Goal: Register for event/course

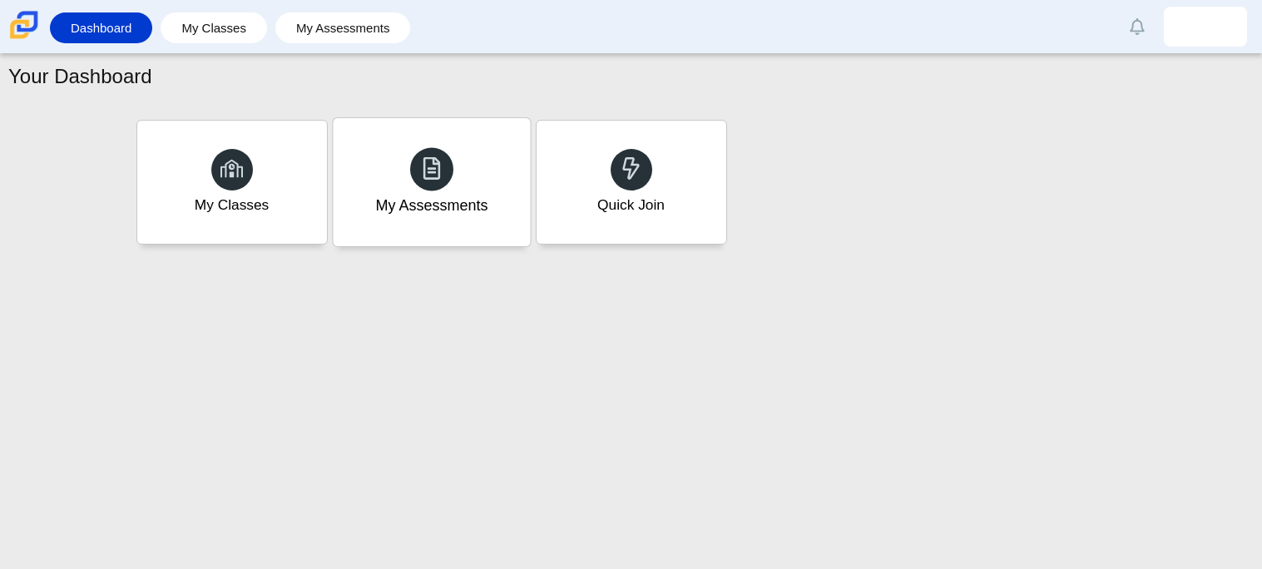
click at [379, 170] on div "My Assessments" at bounding box center [431, 182] width 197 height 128
click at [255, 220] on div "My Classes" at bounding box center [232, 182] width 190 height 123
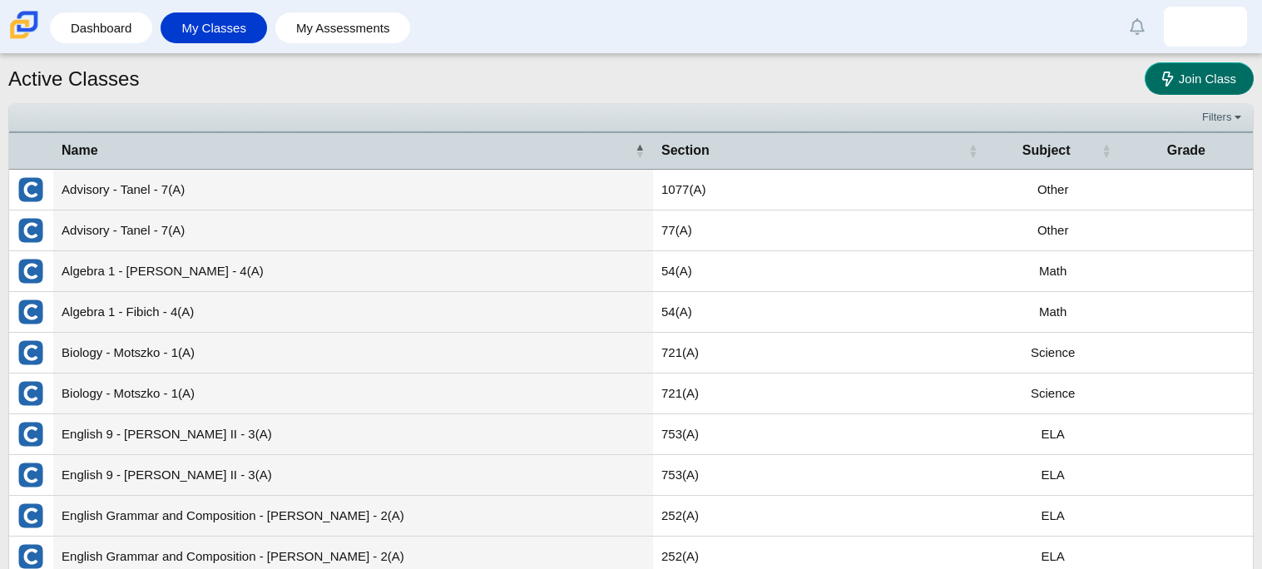
click at [1161, 68] on link "Join Class" at bounding box center [1199, 78] width 109 height 32
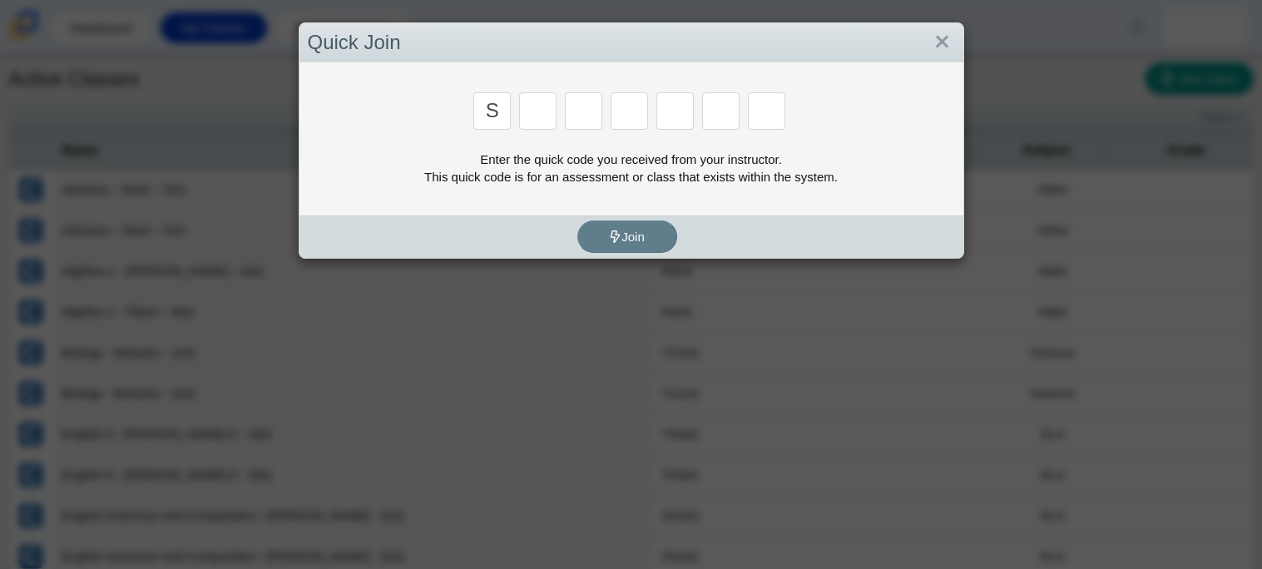
type input "s"
type input "o"
type input "t"
type input "u"
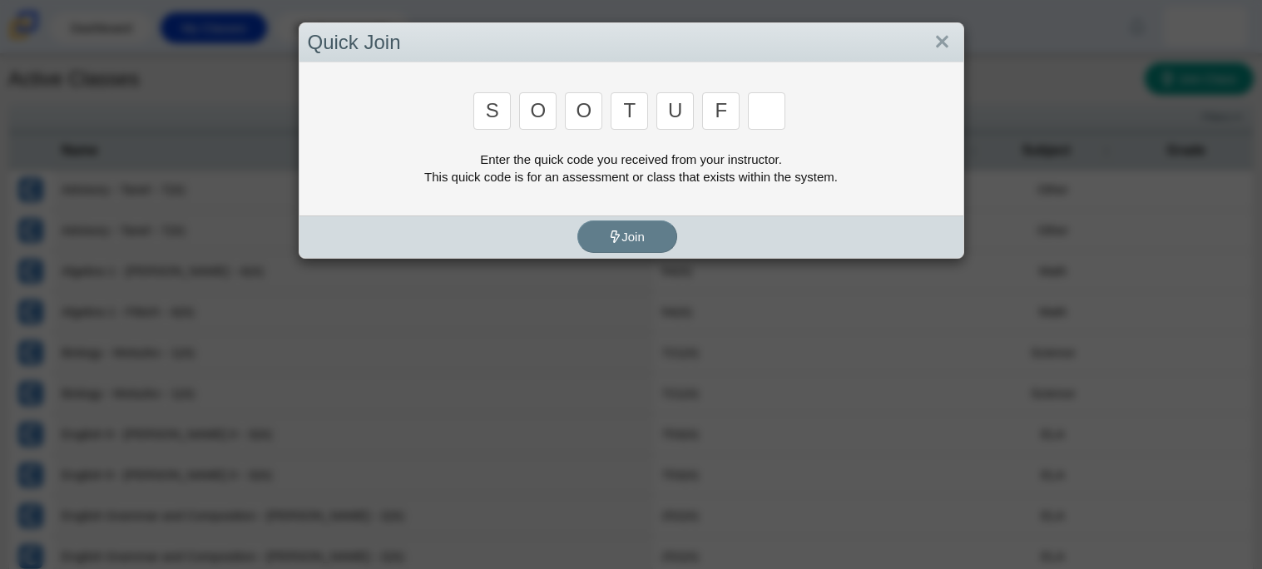
type input "f"
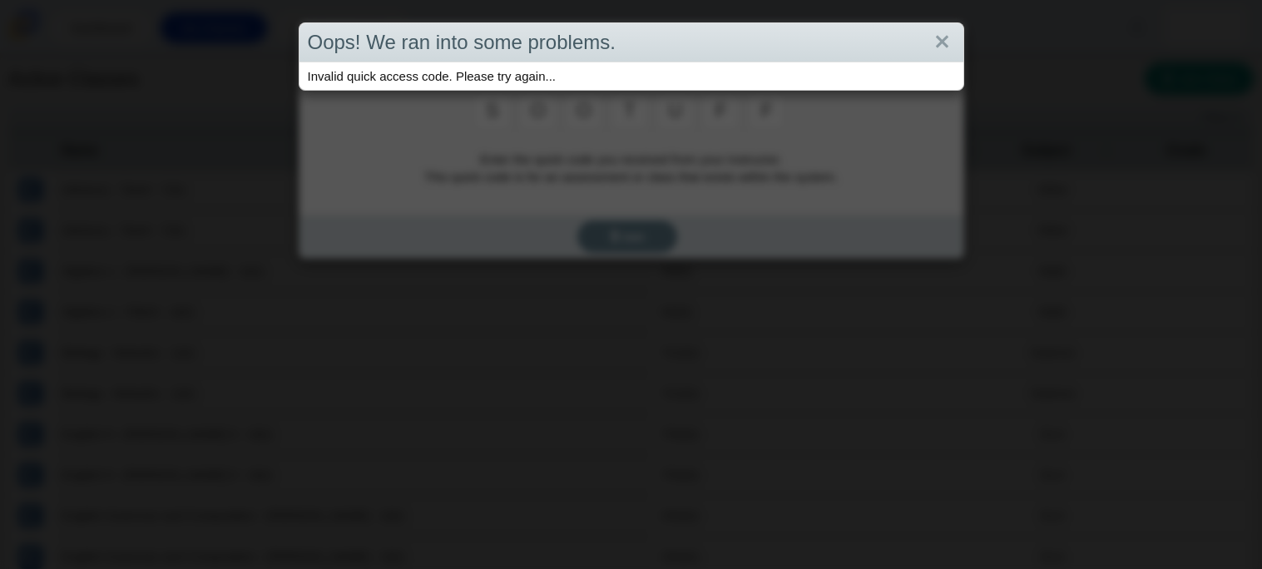
type input "f"
click at [938, 53] on link "Close" at bounding box center [942, 42] width 26 height 28
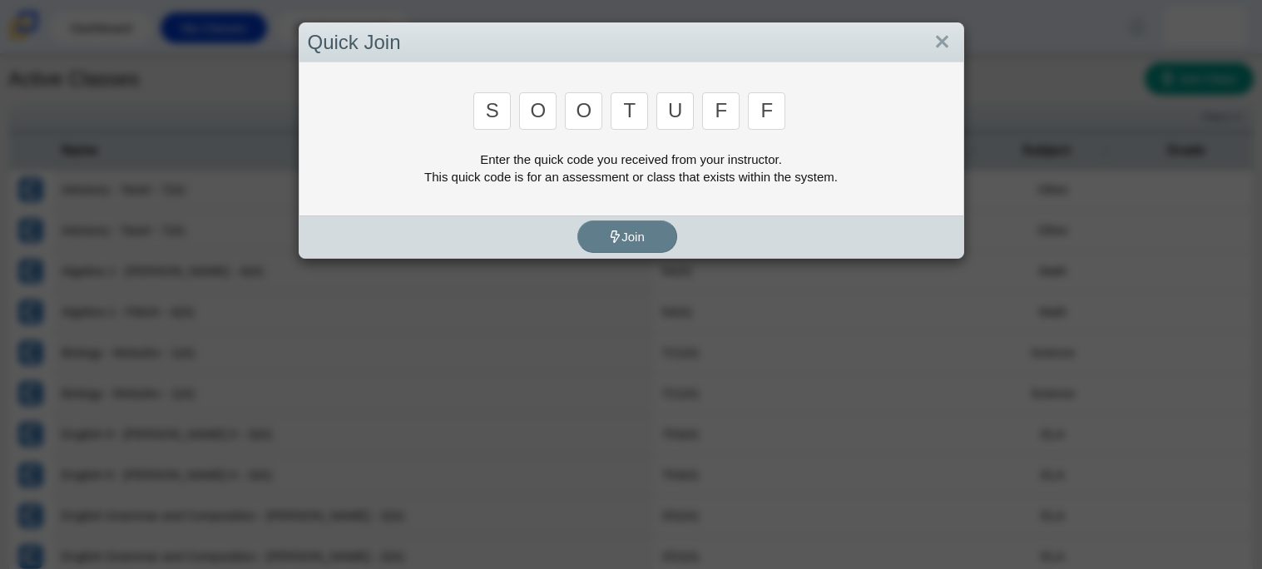
click at [778, 102] on input "f" at bounding box center [766, 110] width 37 height 37
click at [781, 111] on input "f" at bounding box center [766, 110] width 37 height 37
click at [951, 42] on link "Close" at bounding box center [942, 42] width 26 height 28
